Goal: Task Accomplishment & Management: Manage account settings

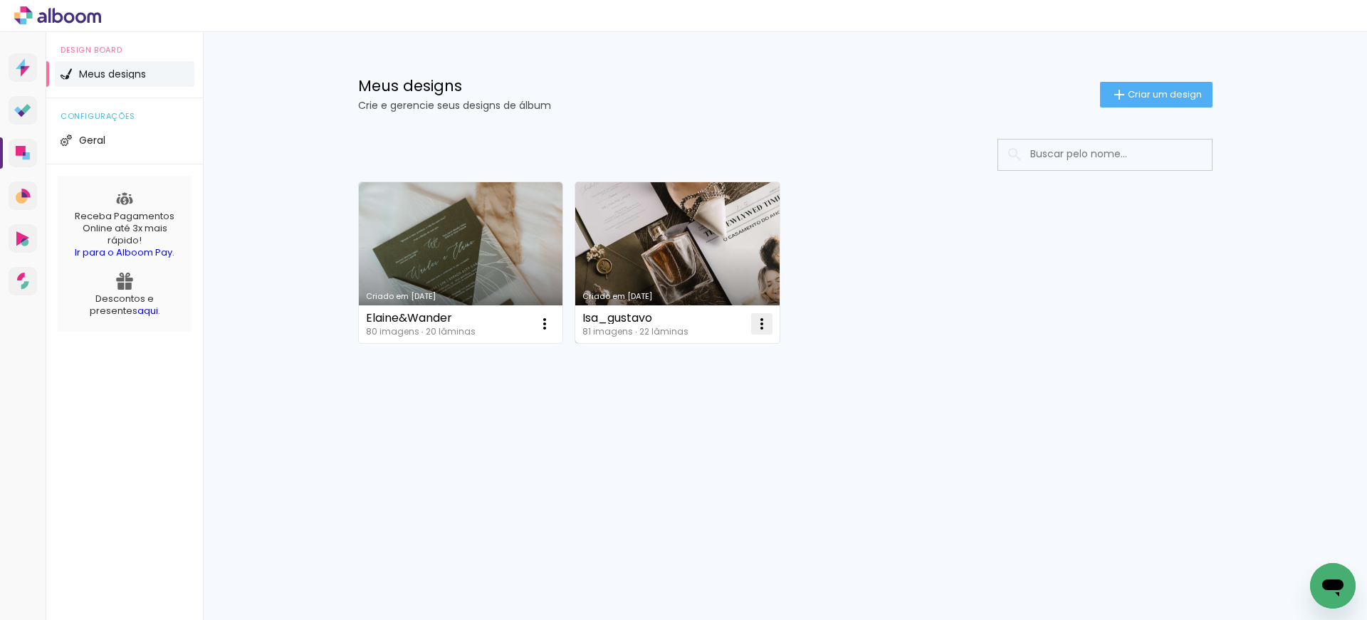
click at [762, 323] on iron-icon at bounding box center [761, 323] width 17 height 17
click at [693, 426] on paper-item "Excluir" at bounding box center [705, 418] width 140 height 28
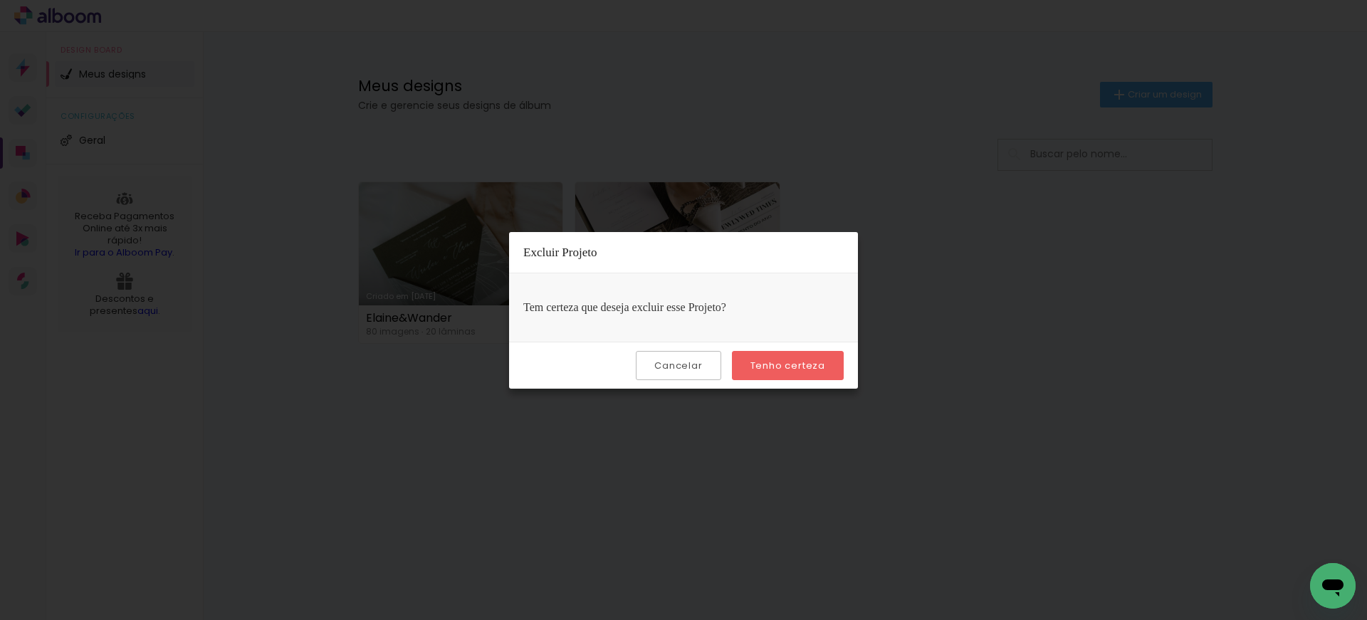
click at [0, 0] on slot "Tenho certeza" at bounding box center [0, 0] width 0 height 0
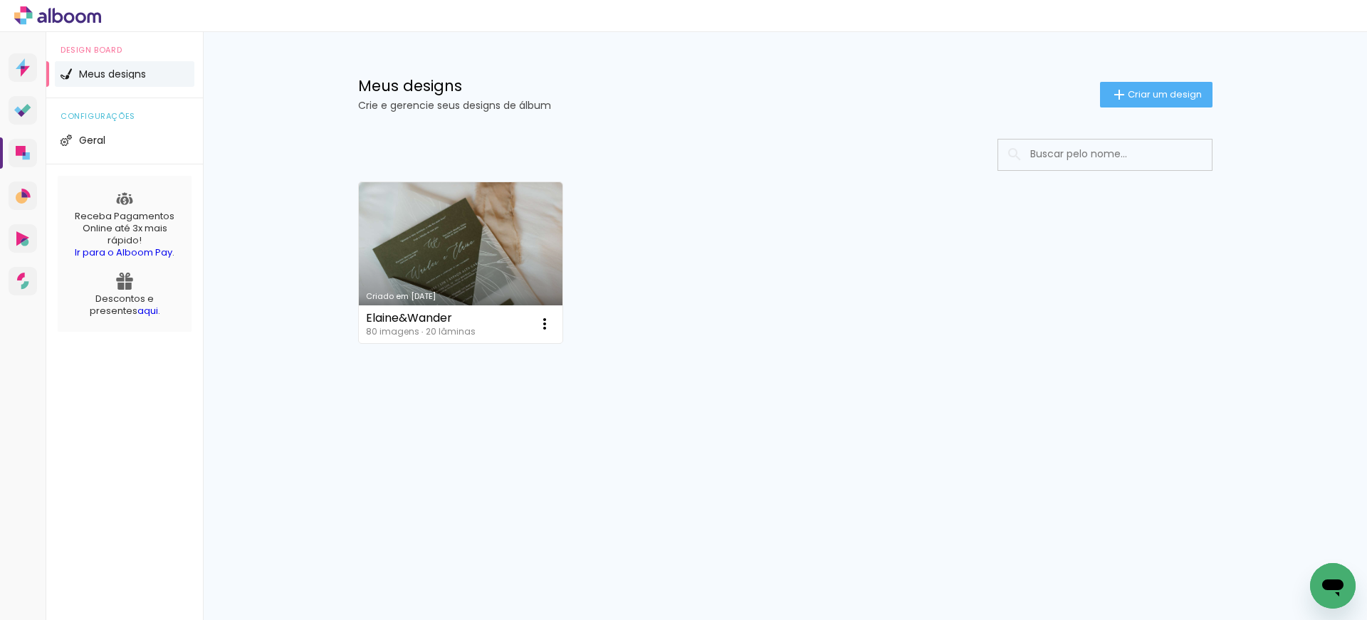
click at [488, 226] on link "Criado em [DATE]" at bounding box center [461, 262] width 204 height 161
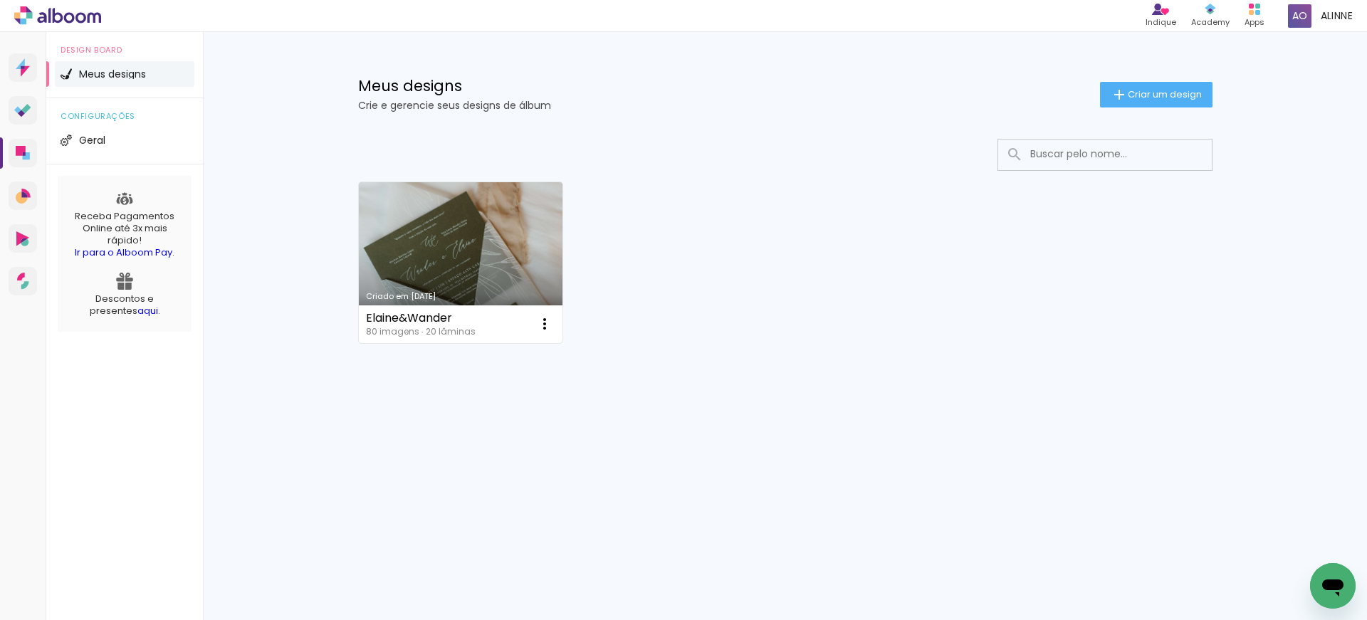
click at [511, 250] on link "Criado em [DATE]" at bounding box center [461, 262] width 204 height 161
